Goal: Transaction & Acquisition: Purchase product/service

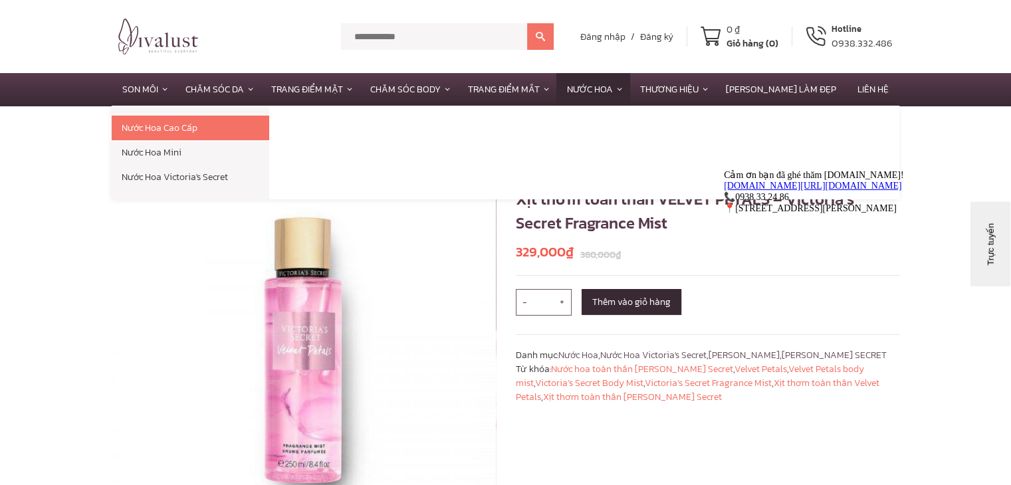
click at [630, 83] on link "Nước Hoa" at bounding box center [592, 89] width 73 height 33
